Goal: Task Accomplishment & Management: Complete application form

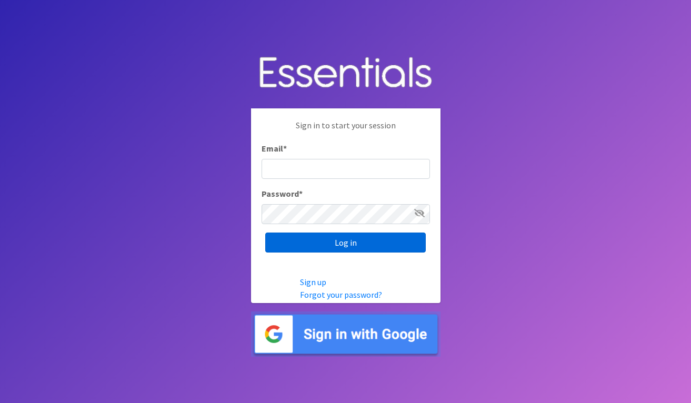
type input "[EMAIL_ADDRESS][DOMAIN_NAME]"
click at [335, 237] on input "Log in" at bounding box center [345, 243] width 161 height 20
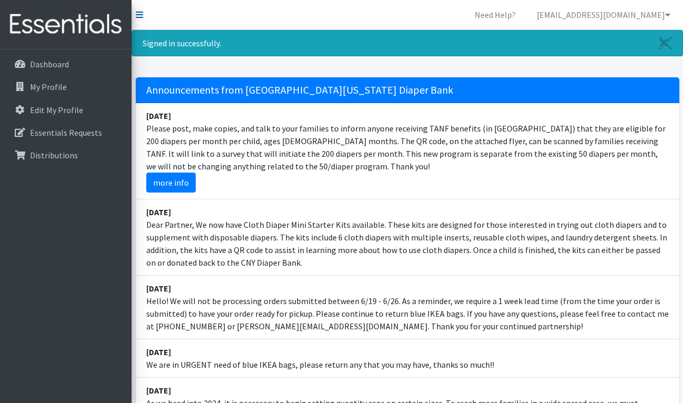
click at [139, 11] on icon at bounding box center [139, 15] width 7 height 8
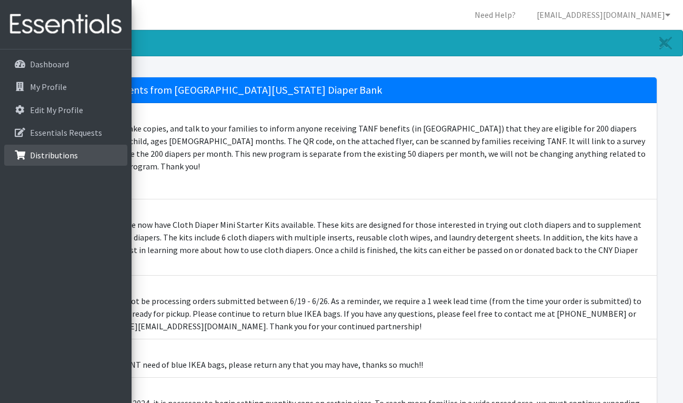
click at [29, 153] on link "Distributions" at bounding box center [65, 155] width 123 height 21
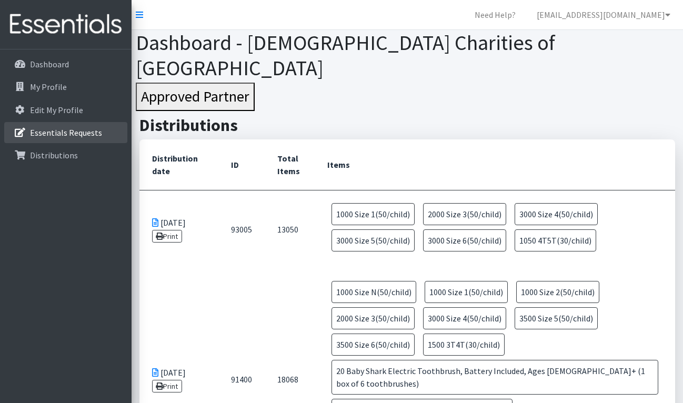
click at [65, 127] on p "Essentials Requests" at bounding box center [66, 132] width 72 height 11
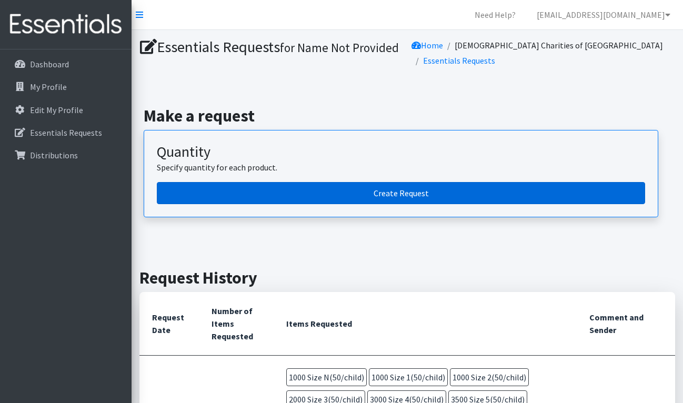
click at [385, 198] on link "Create Request" at bounding box center [401, 193] width 488 height 22
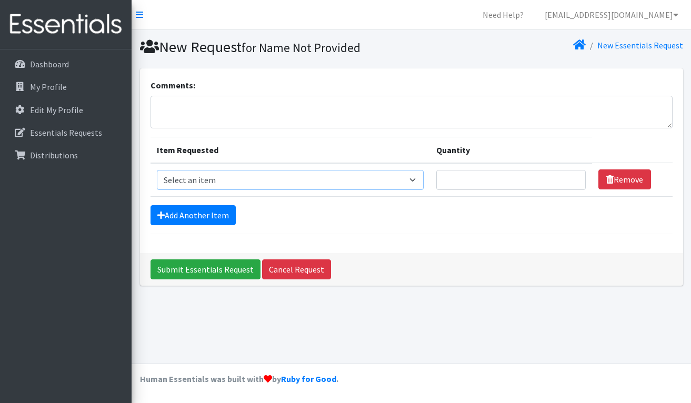
click at [415, 181] on select "Select an item 2T3T(30/child) 3T4T(30/child) 4T5T(30/child) Cloth Diaper Kit (s…" at bounding box center [290, 180] width 267 height 20
click at [413, 177] on select "Select an item 2T3T(30/child) 3T4T(30/child) 4T5T(30/child) Cloth Diaper Kit (s…" at bounding box center [290, 180] width 267 height 20
select select "939"
click at [157, 170] on select "Select an item 2T3T(30/child) 3T4T(30/child) 4T5T(30/child) Cloth Diaper Kit (s…" at bounding box center [290, 180] width 267 height 20
click at [548, 178] on input "Quantity" at bounding box center [510, 180] width 149 height 20
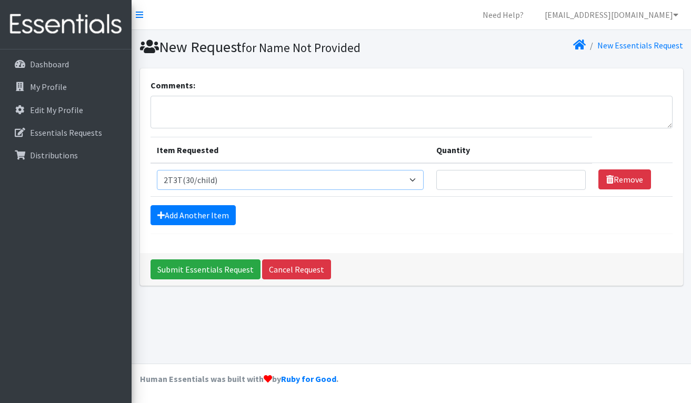
click at [416, 180] on select "Select an item 2T3T(30/child) 3T4T(30/child) 4T5T(30/child) Cloth Diaper Kit (s…" at bounding box center [290, 180] width 267 height 20
click at [467, 179] on input "Quantity" at bounding box center [510, 180] width 149 height 20
type input "1000"
click at [186, 208] on link "Add Another Item" at bounding box center [193, 215] width 85 height 20
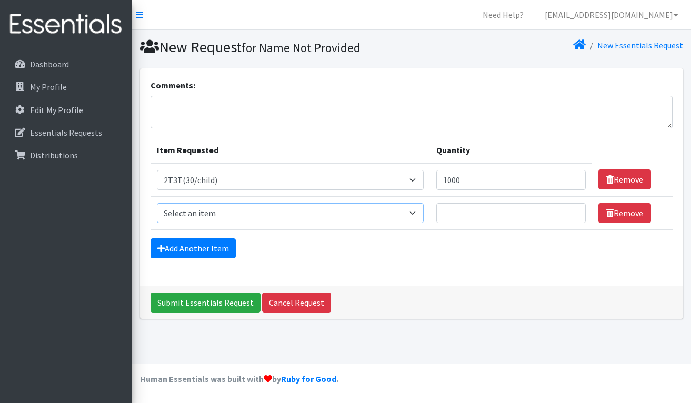
click at [186, 208] on select "Select an item 2T3T(30/child) 3T4T(30/child) 4T5T(30/child) Cloth Diaper Kit (s…" at bounding box center [290, 213] width 267 height 20
select select "941"
click at [157, 203] on select "Select an item 2T3T(30/child) 3T4T(30/child) 4T5T(30/child) Cloth Diaper Kit (s…" at bounding box center [290, 213] width 267 height 20
click at [444, 213] on input "Quantity" at bounding box center [510, 213] width 149 height 20
type input "500"
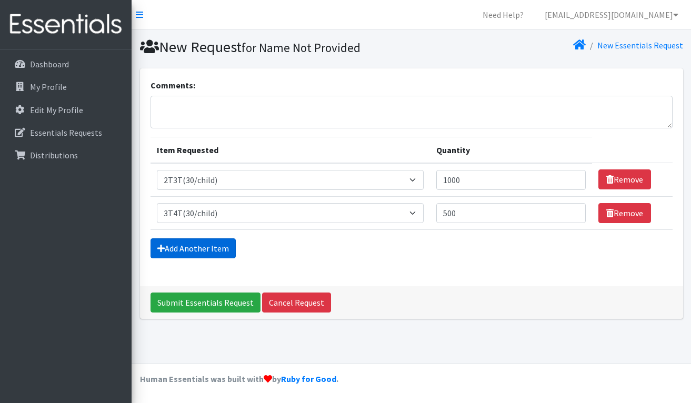
click at [206, 245] on link "Add Another Item" at bounding box center [193, 248] width 85 height 20
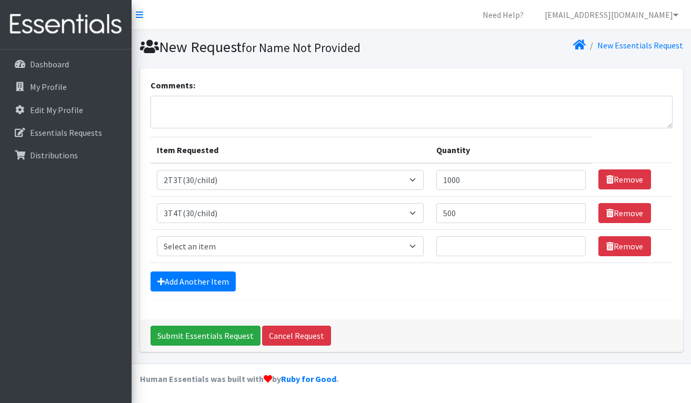
click at [206, 245] on select "Select an item 2T3T(30/child) 3T4T(30/child) 4T5T(30/child) Cloth Diaper Kit (s…" at bounding box center [290, 246] width 267 height 20
select select "953"
click at [157, 236] on select "Select an item 2T3T(30/child) 3T4T(30/child) 4T5T(30/child) Cloth Diaper Kit (s…" at bounding box center [290, 246] width 267 height 20
click at [442, 246] on input "Quantity" at bounding box center [510, 246] width 149 height 20
drag, startPoint x: 446, startPoint y: 247, endPoint x: 465, endPoint y: 243, distance: 19.4
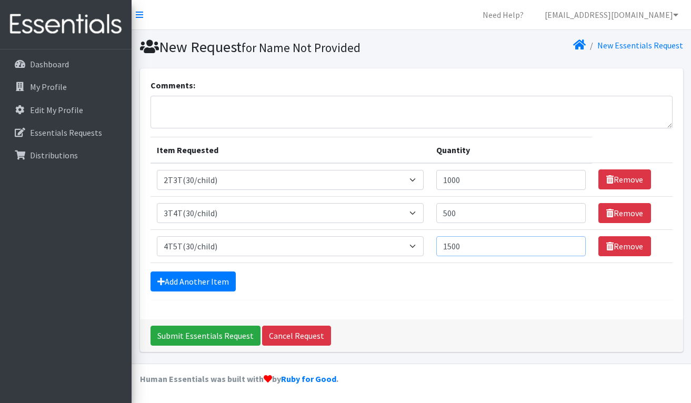
click at [465, 243] on input "1500" at bounding box center [510, 246] width 149 height 20
type input "2000"
click at [194, 276] on link "Add Another Item" at bounding box center [193, 282] width 85 height 20
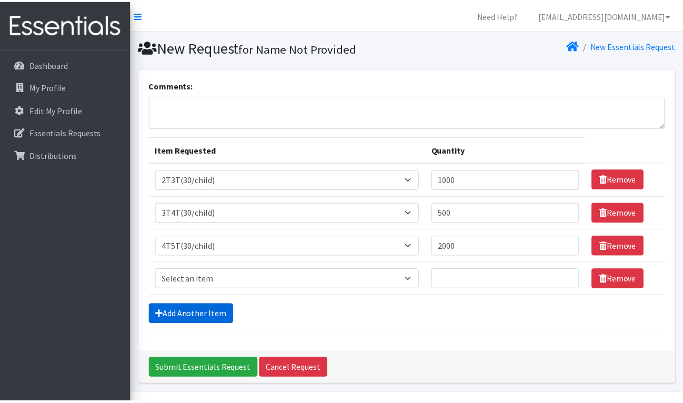
scroll to position [29, 0]
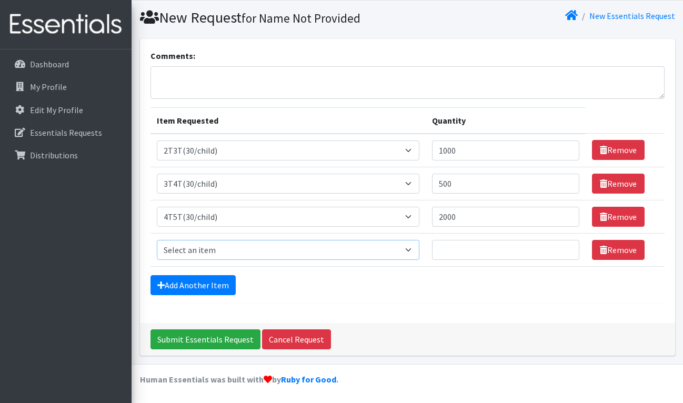
click at [201, 246] on select "Select an item 2T3T(30/child) 3T4T(30/child) 4T5T(30/child) Cloth Diaper Kit (s…" at bounding box center [288, 250] width 263 height 20
select select "950"
click at [157, 240] on select "Select an item 2T3T(30/child) 3T4T(30/child) 4T5T(30/child) Cloth Diaper Kit (s…" at bounding box center [288, 250] width 263 height 20
click at [448, 251] on input "Quantity" at bounding box center [505, 250] width 147 height 20
type input "3000"
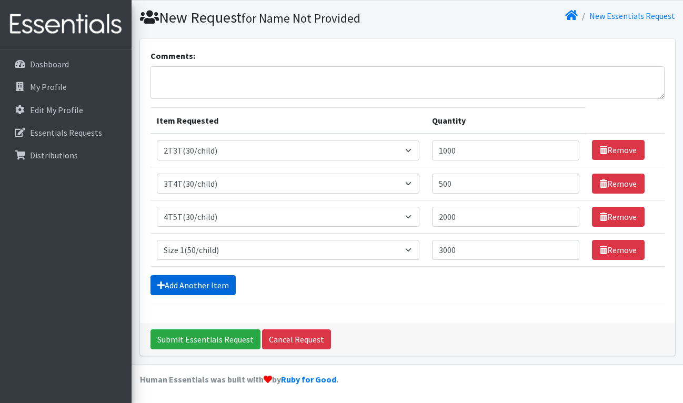
click at [208, 281] on link "Add Another Item" at bounding box center [193, 285] width 85 height 20
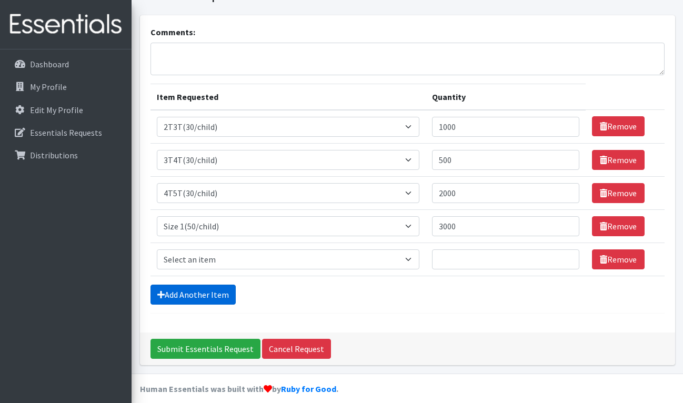
scroll to position [63, 0]
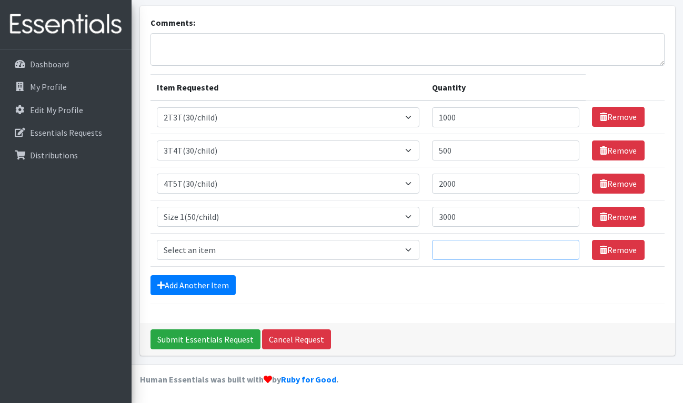
click at [442, 249] on input "Quantity" at bounding box center [505, 250] width 147 height 20
click at [212, 247] on select "Select an item 2T3T(30/child) 3T4T(30/child) 4T5T(30/child) Cloth Diaper Kit (s…" at bounding box center [288, 250] width 263 height 20
select select "951"
click at [157, 240] on select "Select an item 2T3T(30/child) 3T4T(30/child) 4T5T(30/child) Cloth Diaper Kit (s…" at bounding box center [288, 250] width 263 height 20
click at [449, 249] on input "Quantity" at bounding box center [505, 250] width 147 height 20
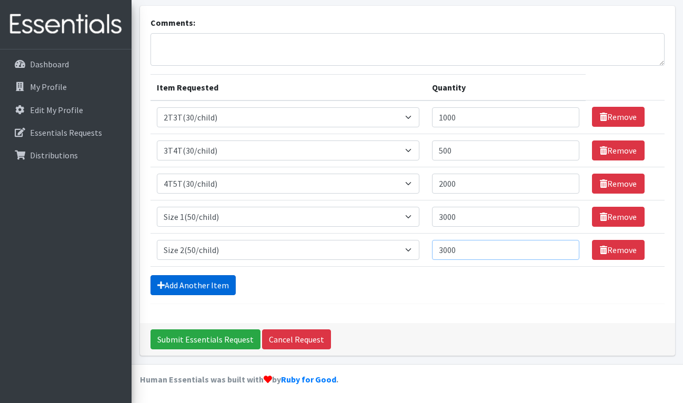
type input "3000"
click at [199, 282] on link "Add Another Item" at bounding box center [193, 285] width 85 height 20
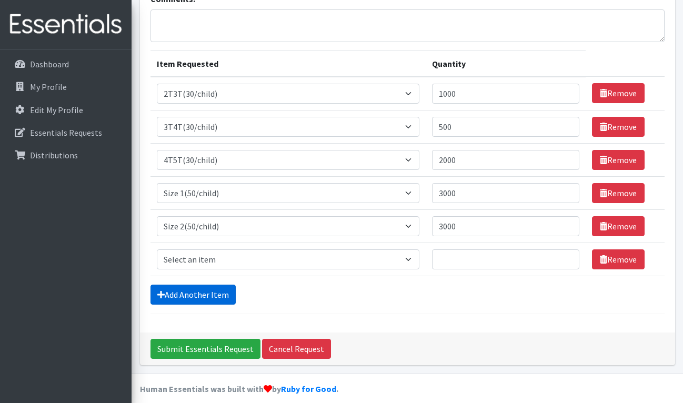
scroll to position [96, 0]
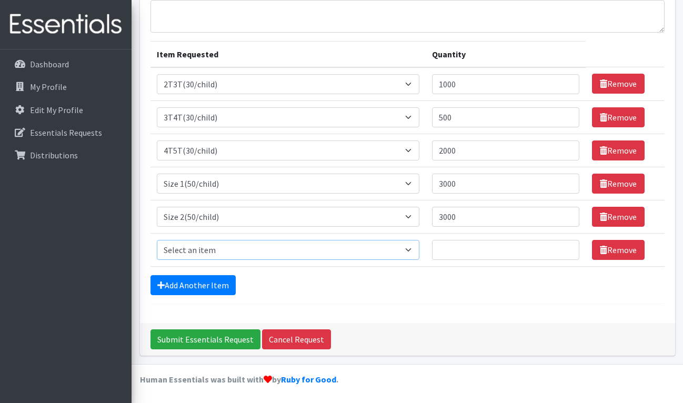
click at [411, 247] on select "Select an item 2T3T(30/child) 3T4T(30/child) 4T5T(30/child) Cloth Diaper Kit (s…" at bounding box center [288, 250] width 263 height 20
select select "954"
click at [157, 240] on select "Select an item 2T3T(30/child) 3T4T(30/child) 4T5T(30/child) Cloth Diaper Kit (s…" at bounding box center [288, 250] width 263 height 20
click at [438, 248] on input "Quantity" at bounding box center [505, 250] width 147 height 20
type input "3000"
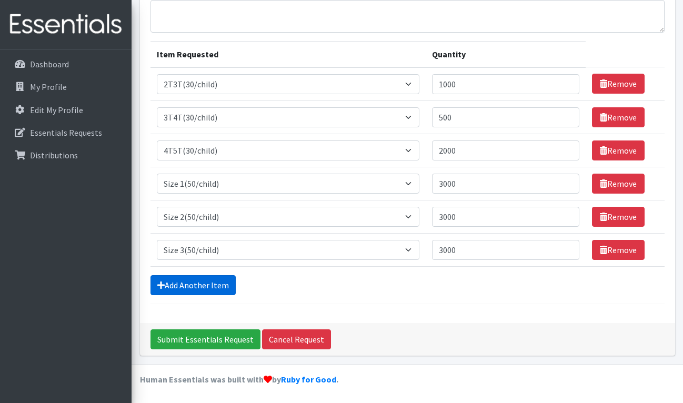
click at [199, 279] on link "Add Another Item" at bounding box center [193, 285] width 85 height 20
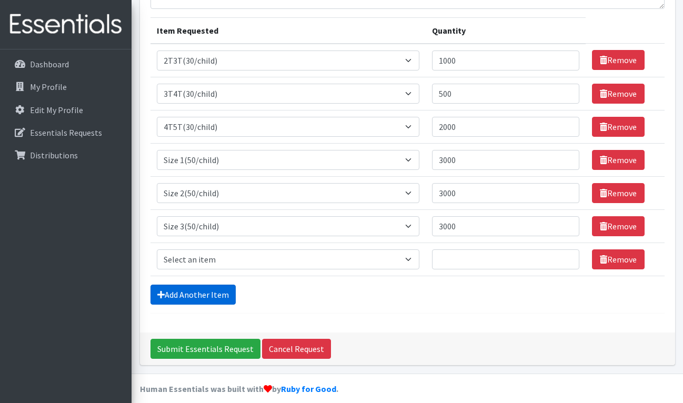
scroll to position [129, 0]
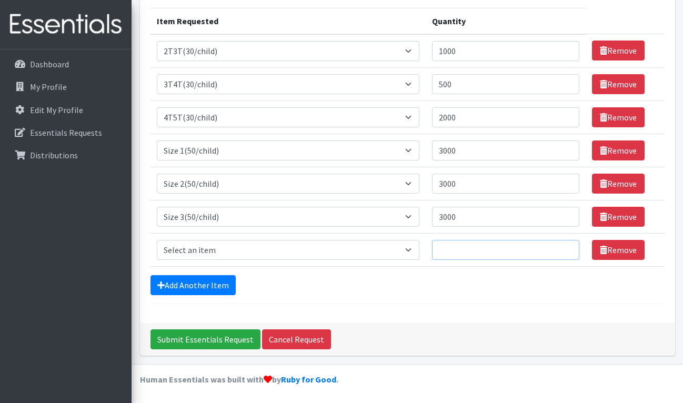
click at [446, 252] on input "Quantity" at bounding box center [505, 250] width 147 height 20
click at [248, 248] on select "Select an item 2T3T(30/child) 3T4T(30/child) 4T5T(30/child) Cloth Diaper Kit (s…" at bounding box center [288, 250] width 263 height 20
click at [411, 251] on select "Select an item 2T3T(30/child) 3T4T(30/child) 4T5T(30/child) Cloth Diaper Kit (s…" at bounding box center [288, 250] width 263 height 20
click at [440, 250] on input "Quantity" at bounding box center [505, 250] width 147 height 20
click at [387, 251] on select "Select an item 2T3T(30/child) 3T4T(30/child) 4T5T(30/child) Cloth Diaper Kit (s…" at bounding box center [288, 250] width 263 height 20
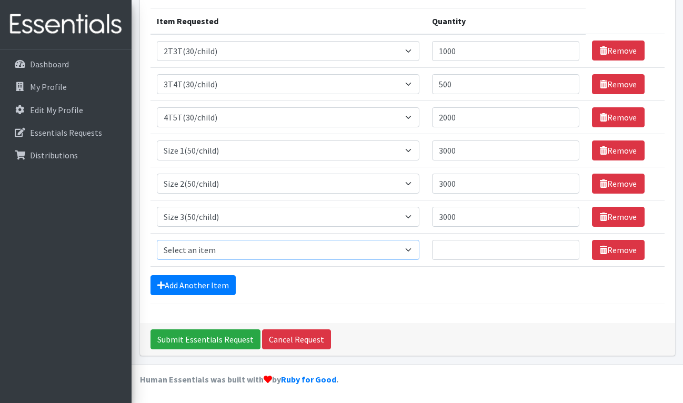
click at [411, 251] on select "Select an item 2T3T(30/child) 3T4T(30/child) 4T5T(30/child) Cloth Diaper Kit (s…" at bounding box center [288, 250] width 263 height 20
click at [224, 254] on select "Select an item 2T3T(30/child) 3T4T(30/child) 4T5T(30/child) Cloth Diaper Kit (s…" at bounding box center [288, 250] width 263 height 20
select select "963"
click at [157, 240] on select "Select an item 2T3T(30/child) 3T4T(30/child) 4T5T(30/child) Cloth Diaper Kit (s…" at bounding box center [288, 250] width 263 height 20
click at [445, 255] on input "Quantity" at bounding box center [505, 250] width 147 height 20
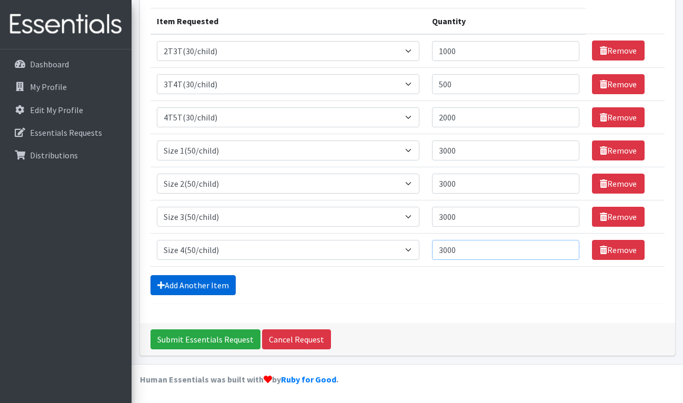
type input "3000"
click at [196, 279] on link "Add Another Item" at bounding box center [193, 285] width 85 height 20
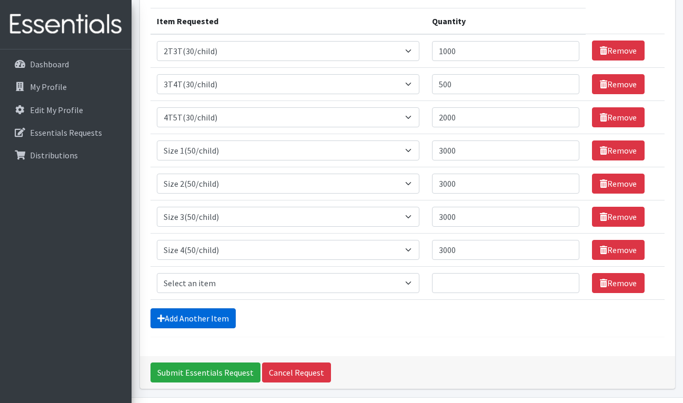
scroll to position [162, 0]
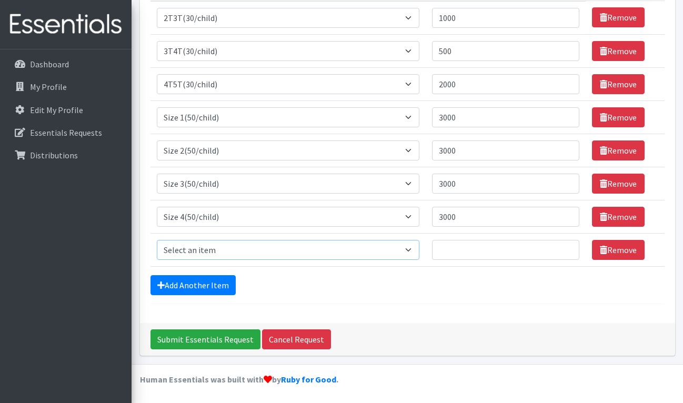
click at [413, 248] on select "Select an item 2T3T(30/child) 3T4T(30/child) 4T5T(30/child) Cloth Diaper Kit (s…" at bounding box center [288, 250] width 263 height 20
select select "964"
click at [157, 240] on select "Select an item 2T3T(30/child) 3T4T(30/child) 4T5T(30/child) Cloth Diaper Kit (s…" at bounding box center [288, 250] width 263 height 20
click at [447, 249] on input "Quantity" at bounding box center [505, 250] width 147 height 20
type input "3000"
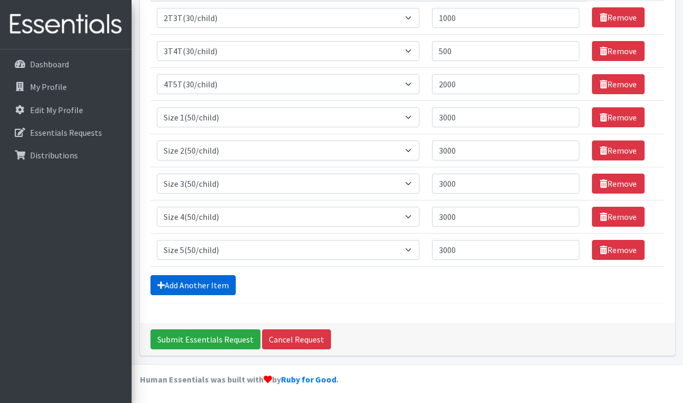
click at [216, 280] on link "Add Another Item" at bounding box center [193, 285] width 85 height 20
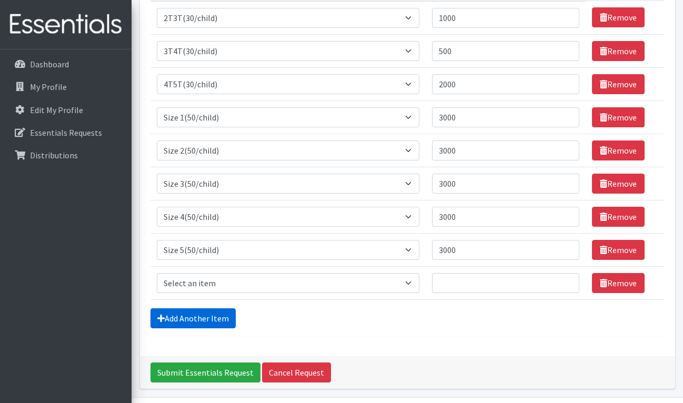
scroll to position [195, 0]
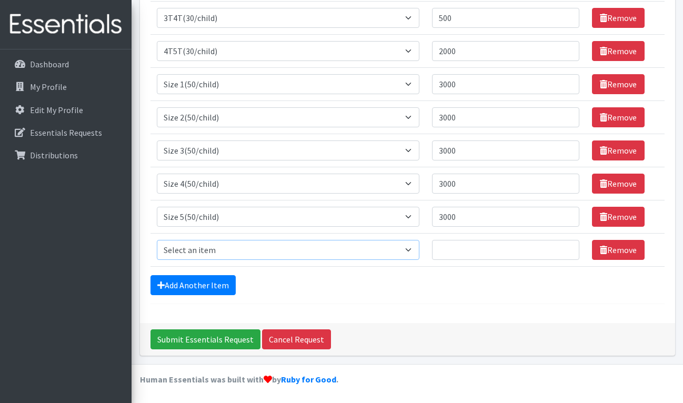
click at [411, 249] on select "Select an item 2T3T(30/child) 3T4T(30/child) 4T5T(30/child) Cloth Diaper Kit (s…" at bounding box center [288, 250] width 263 height 20
select select "966"
click at [157, 240] on select "Select an item 2T3T(30/child) 3T4T(30/child) 4T5T(30/child) Cloth Diaper Kit (s…" at bounding box center [288, 250] width 263 height 20
click at [446, 250] on input "Quantity" at bounding box center [505, 250] width 147 height 20
type input "3000"
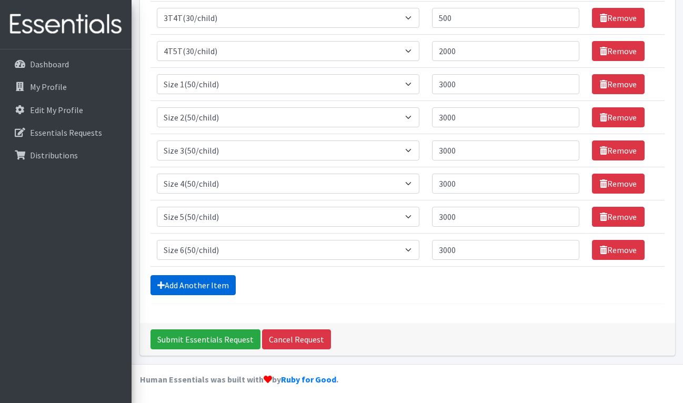
click at [183, 280] on link "Add Another Item" at bounding box center [193, 285] width 85 height 20
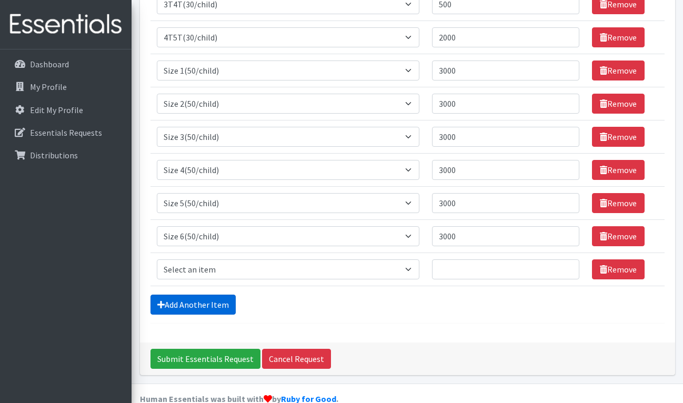
scroll to position [228, 0]
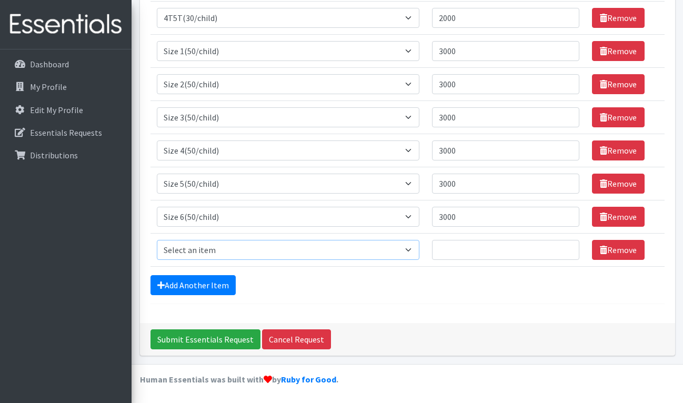
click at [262, 249] on select "Select an item 2T3T(30/child) 3T4T(30/child) 4T5T(30/child) Cloth Diaper Kit (s…" at bounding box center [288, 250] width 263 height 20
select select "6571"
click at [157, 240] on select "Select an item 2T3T(30/child) 3T4T(30/child) 4T5T(30/child) Cloth Diaper Kit (s…" at bounding box center [288, 250] width 263 height 20
click at [448, 248] on input "Quantity" at bounding box center [505, 250] width 147 height 20
type input "3000"
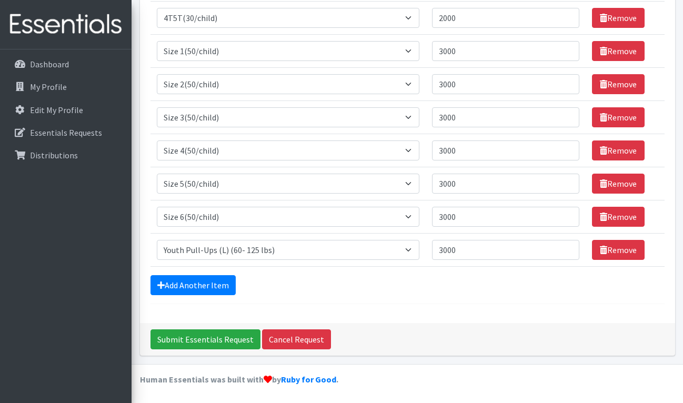
click at [379, 308] on div "Comments: Item Requested Quantity Item Requested Select an item 2T3T(30/child) …" at bounding box center [407, 81] width 535 height 483
click at [203, 336] on input "Submit Essentials Request" at bounding box center [206, 339] width 110 height 20
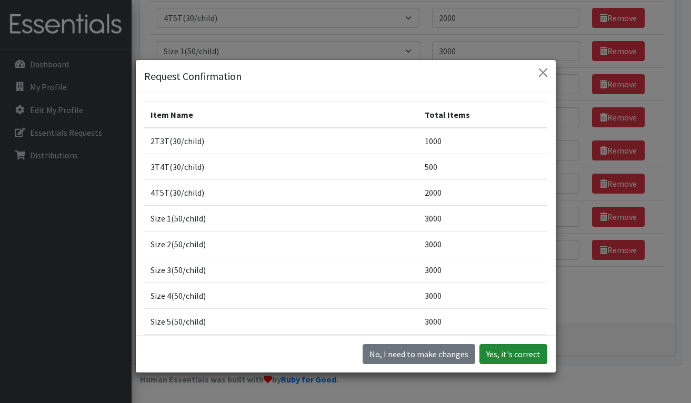
click at [496, 352] on button "Yes, it's correct" at bounding box center [513, 354] width 68 height 20
